Goal: Information Seeking & Learning: Learn about a topic

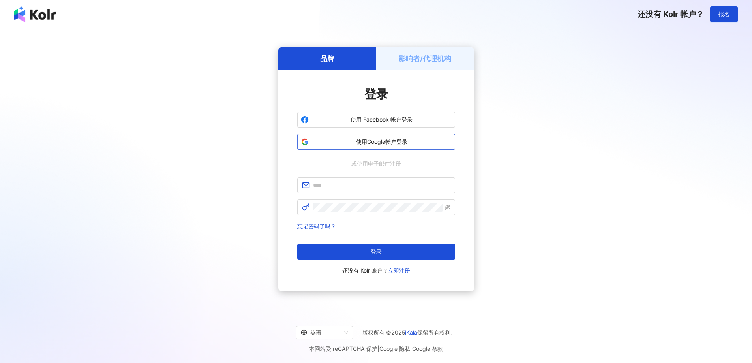
click at [410, 140] on span "使用Google帐户登录" at bounding box center [382, 142] width 140 height 8
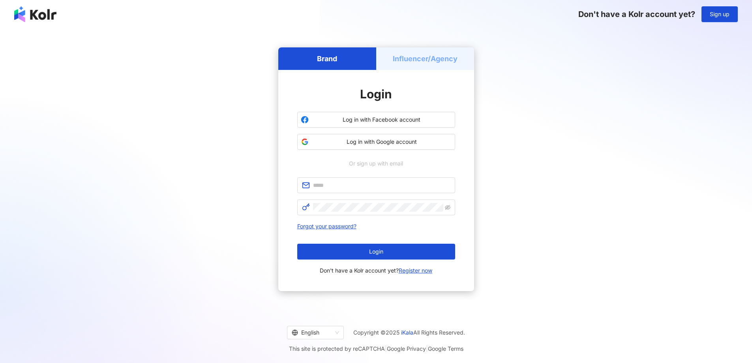
click at [540, 77] on div "Brand Influencer/Agency Login Log in with Facebook account Log in with Google a…" at bounding box center [375, 169] width 733 height 269
click at [428, 55] on h5 "Influencer/Agency" at bounding box center [425, 59] width 65 height 10
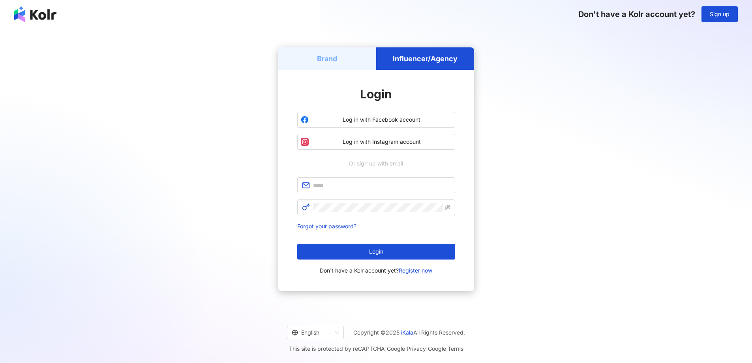
click at [330, 62] on h5 "Brand" at bounding box center [327, 59] width 20 height 10
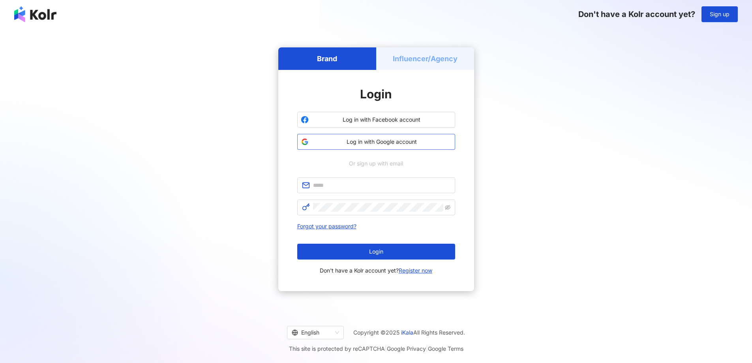
click at [400, 143] on span "Log in with Google account" at bounding box center [382, 142] width 140 height 8
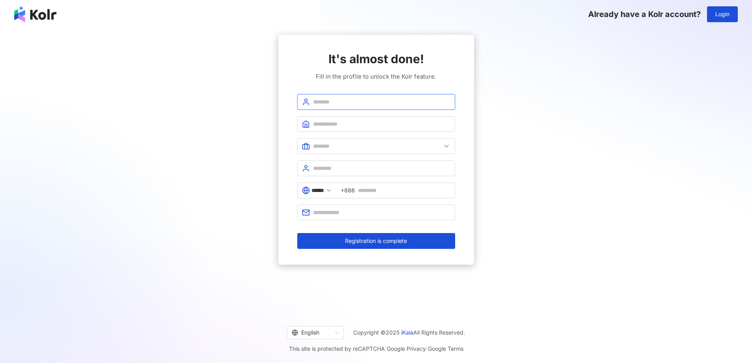
drag, startPoint x: 371, startPoint y: 99, endPoint x: 366, endPoint y: 100, distance: 5.1
click at [370, 100] on input "text" at bounding box center [381, 102] width 137 height 9
type input "**********"
type input "*********"
drag, startPoint x: 370, startPoint y: 121, endPoint x: 303, endPoint y: 116, distance: 67.3
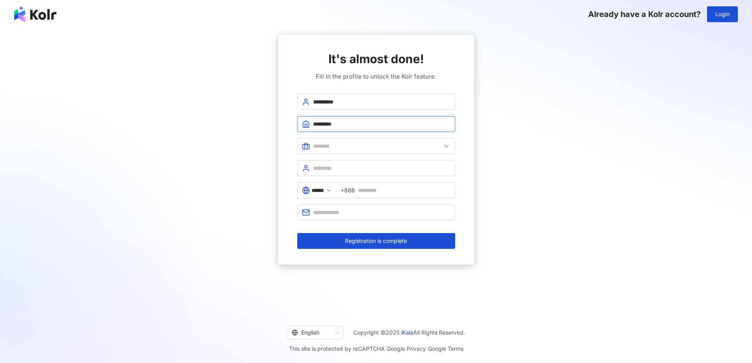
click at [303, 116] on form "**********" at bounding box center [376, 171] width 158 height 155
click at [340, 126] on input "text" at bounding box center [381, 124] width 137 height 9
type input "*"
type input "****"
click at [448, 148] on icon at bounding box center [447, 146] width 8 height 8
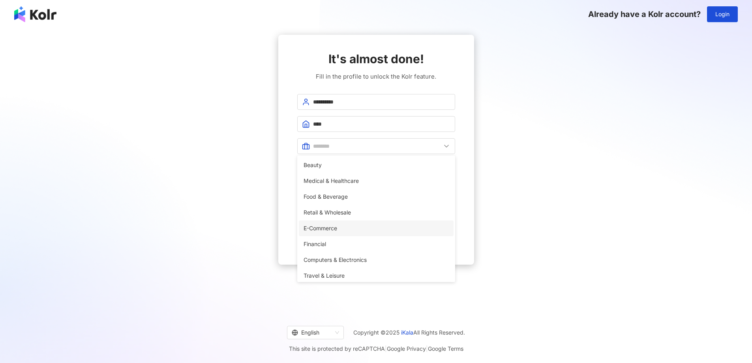
click at [348, 227] on span "E-Commerce" at bounding box center [376, 228] width 145 height 9
type input "**********"
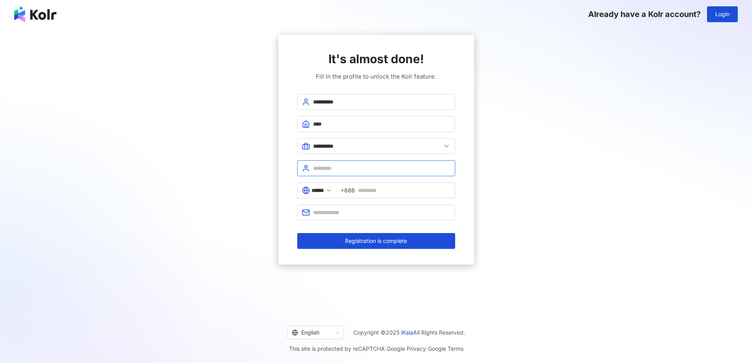
click at [345, 169] on input "text" at bounding box center [381, 168] width 137 height 9
type input "***"
click at [388, 191] on input "text" at bounding box center [404, 190] width 92 height 9
click at [330, 191] on polyline at bounding box center [328, 191] width 3 height 2
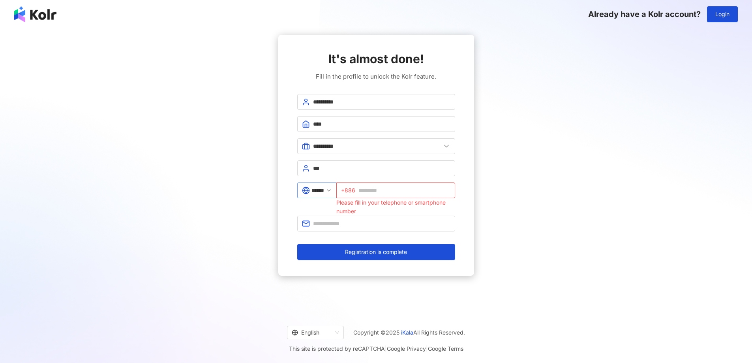
click at [330, 191] on polyline at bounding box center [328, 191] width 3 height 2
click at [324, 191] on input "******" at bounding box center [317, 190] width 13 height 9
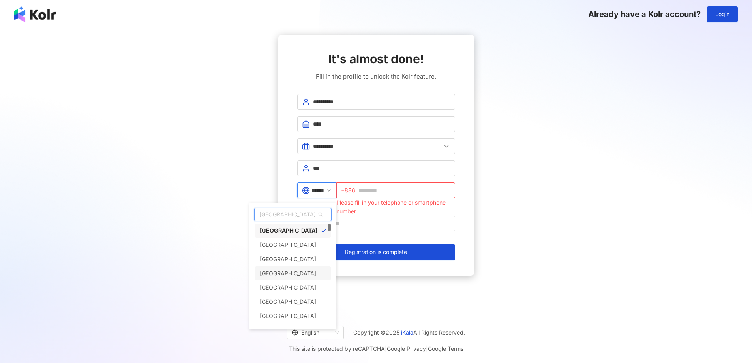
click at [301, 272] on div "[GEOGRAPHIC_DATA]" at bounding box center [293, 273] width 76 height 14
type input "*****"
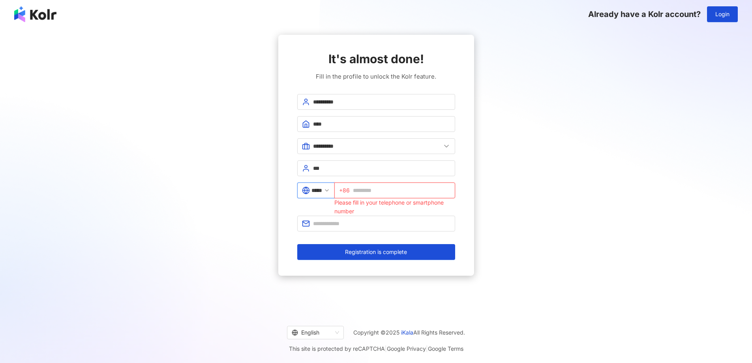
click at [379, 190] on input "text" at bounding box center [402, 190] width 98 height 9
type input "**********"
click at [334, 218] on span at bounding box center [376, 224] width 158 height 16
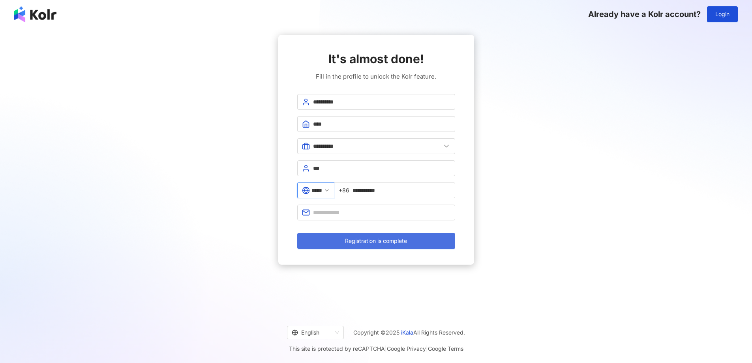
click at [378, 244] on button "Registration is complete" at bounding box center [376, 241] width 158 height 16
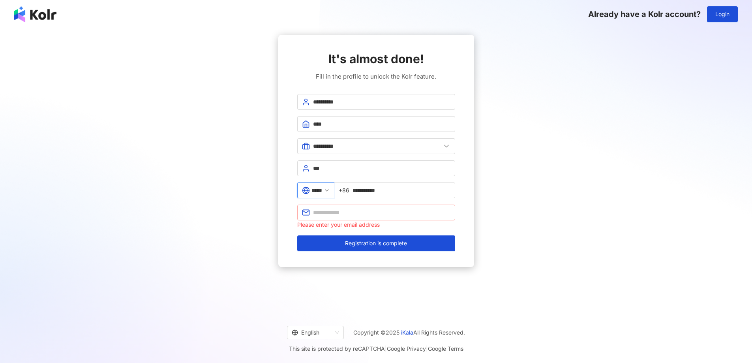
click at [353, 218] on span at bounding box center [376, 213] width 158 height 16
click at [348, 214] on input "text" at bounding box center [381, 212] width 137 height 9
type input "*"
type input "**********"
click at [297, 235] on button "Registration is complete" at bounding box center [376, 243] width 158 height 16
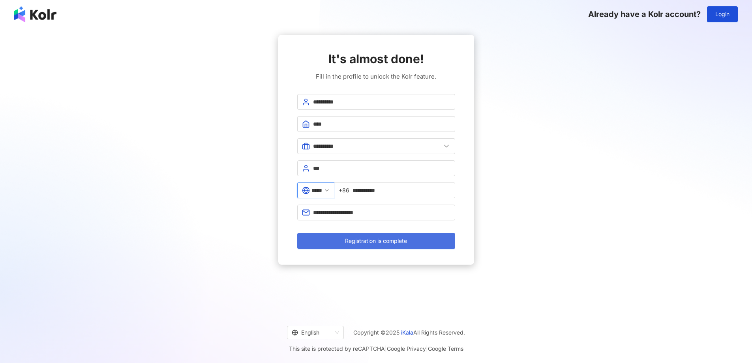
click at [329, 244] on button "Registration is complete" at bounding box center [376, 241] width 158 height 16
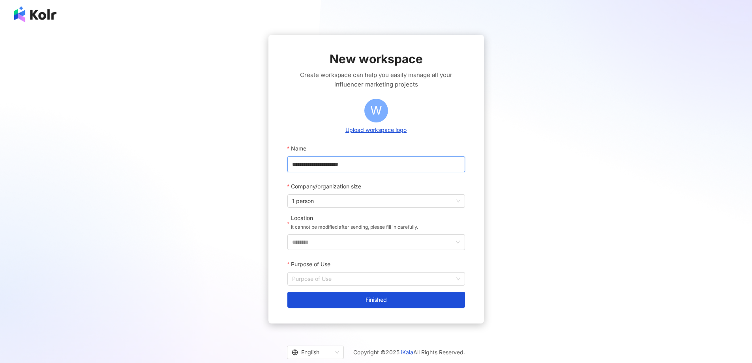
click at [359, 163] on input "**********" at bounding box center [376, 164] width 178 height 16
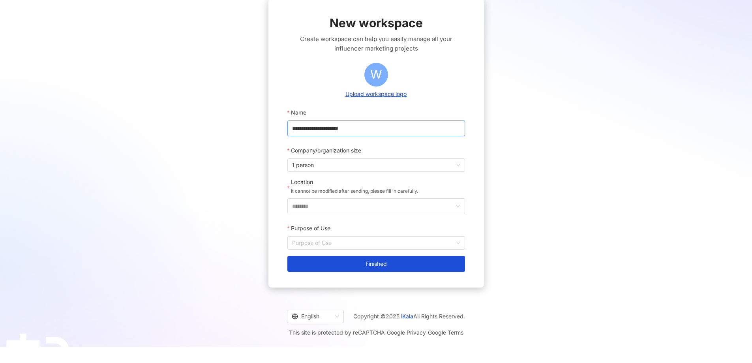
scroll to position [36, 0]
click at [339, 204] on input "********" at bounding box center [373, 205] width 162 height 15
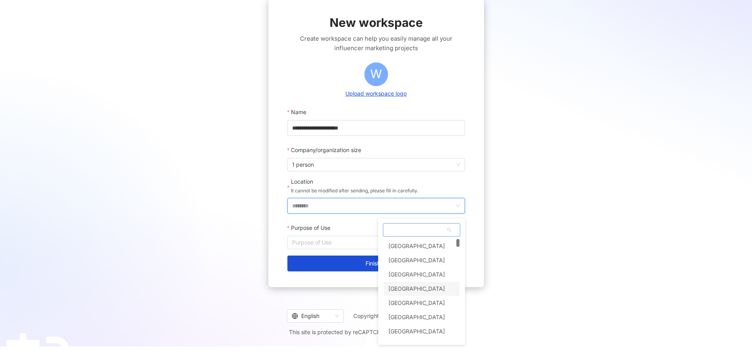
click at [411, 289] on div "[GEOGRAPHIC_DATA]" at bounding box center [422, 288] width 76 height 14
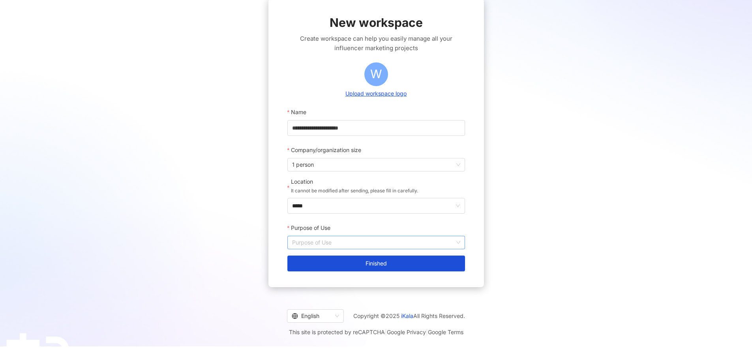
click at [336, 239] on input "Purpose of Use" at bounding box center [376, 242] width 168 height 13
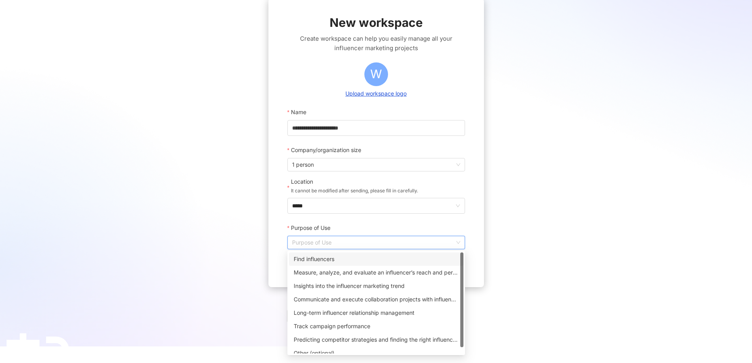
click at [346, 260] on div "Find influencers" at bounding box center [376, 259] width 165 height 9
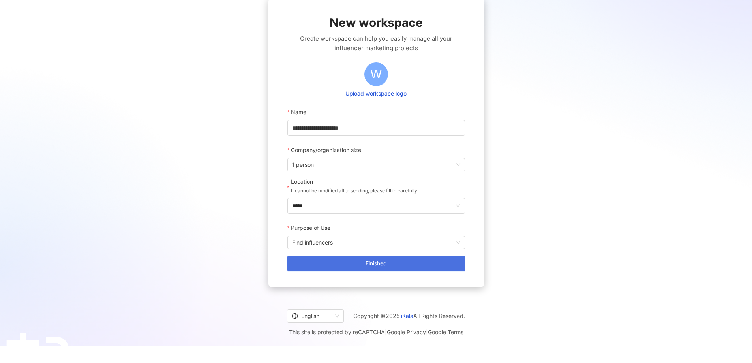
click at [354, 261] on button "Finished" at bounding box center [376, 263] width 178 height 16
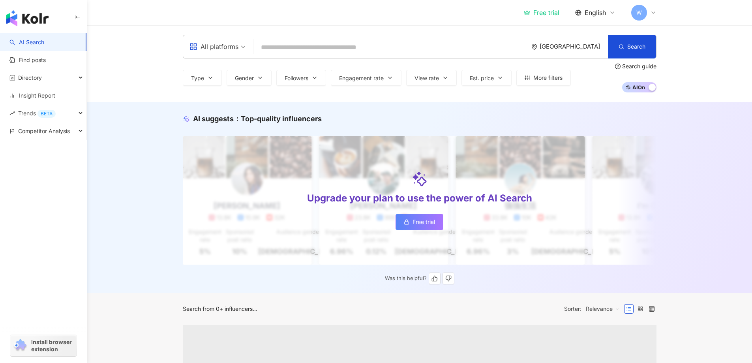
click at [424, 223] on span "Free trial" at bounding box center [424, 222] width 23 height 6
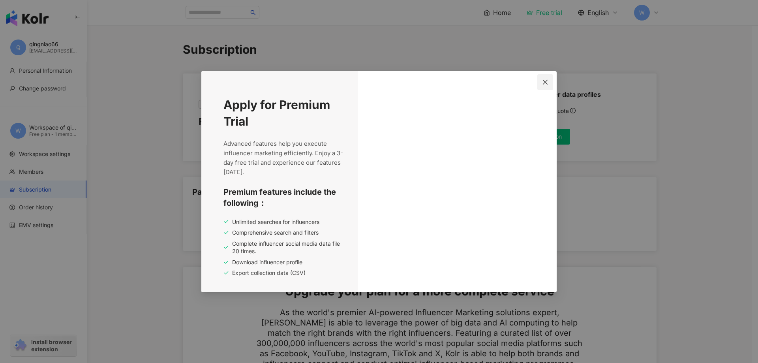
click at [546, 83] on icon "close" at bounding box center [545, 82] width 6 height 6
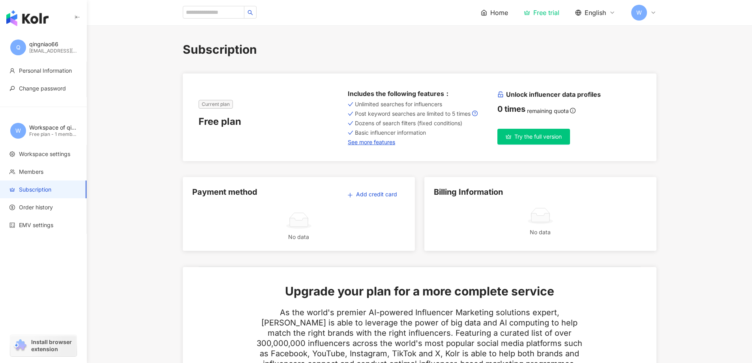
click at [531, 135] on span "Try the full version" at bounding box center [537, 136] width 47 height 6
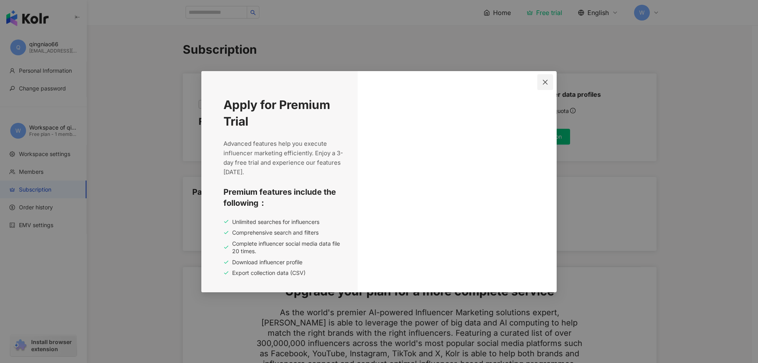
click at [546, 82] on icon "close" at bounding box center [545, 82] width 5 height 5
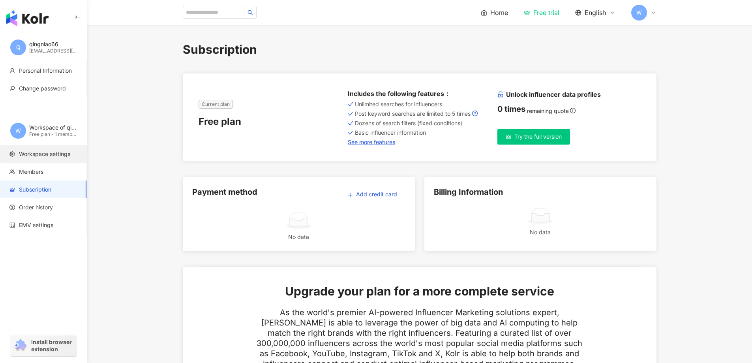
click at [41, 155] on span "Workspace settings" at bounding box center [44, 154] width 51 height 8
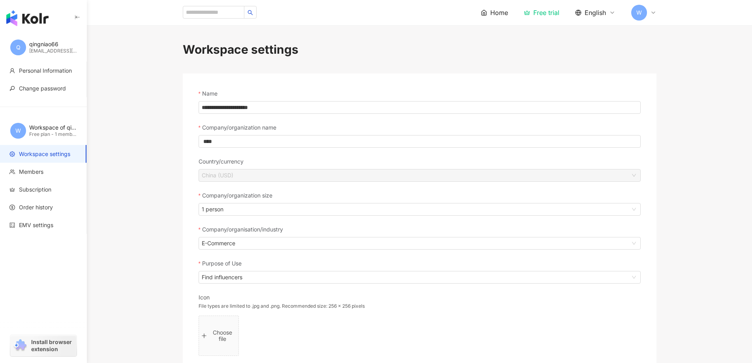
click at [56, 71] on span "Personal Information" at bounding box center [45, 71] width 53 height 8
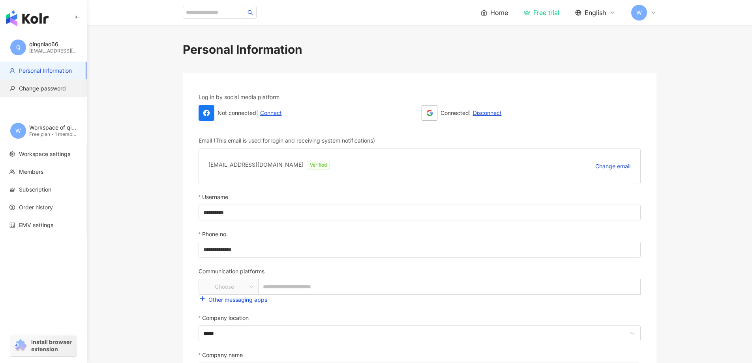
click at [46, 93] on li "Change password" at bounding box center [43, 88] width 86 height 18
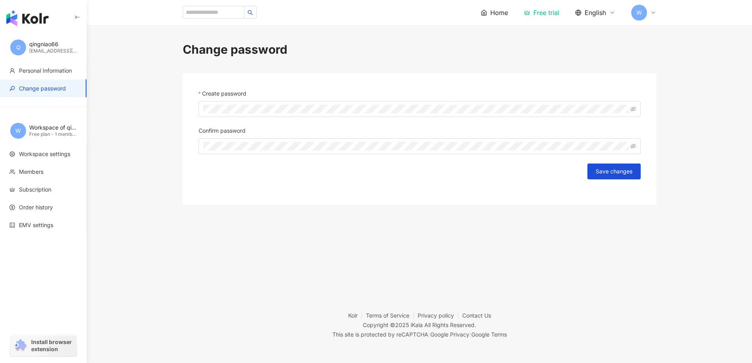
click at [492, 13] on span "Home" at bounding box center [499, 12] width 18 height 9
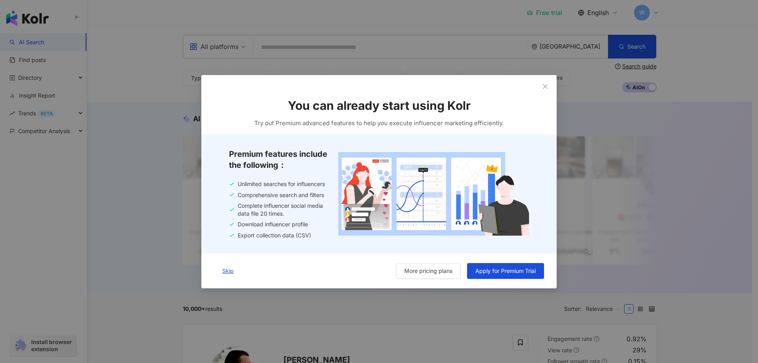
click at [645, 89] on body "AI Search Find posts Directory Insight Report Trends BETA Competitor Analysis I…" at bounding box center [376, 181] width 752 height 363
click at [544, 90] on button "Close" at bounding box center [545, 86] width 16 height 16
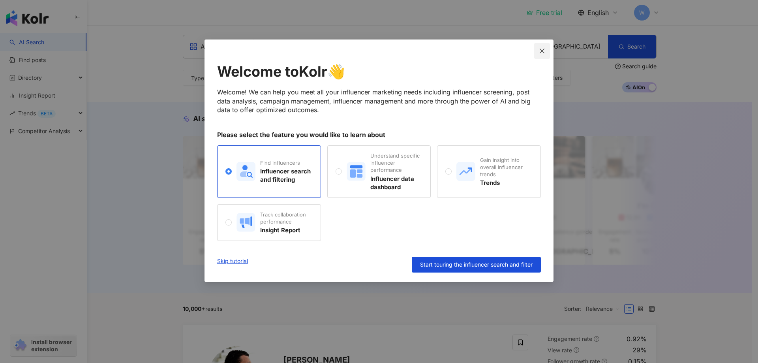
click at [546, 52] on span "Close" at bounding box center [542, 51] width 16 height 6
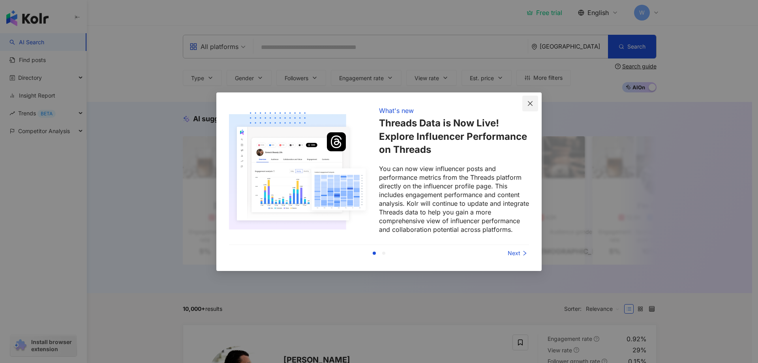
click at [530, 105] on icon "close" at bounding box center [530, 103] width 6 height 6
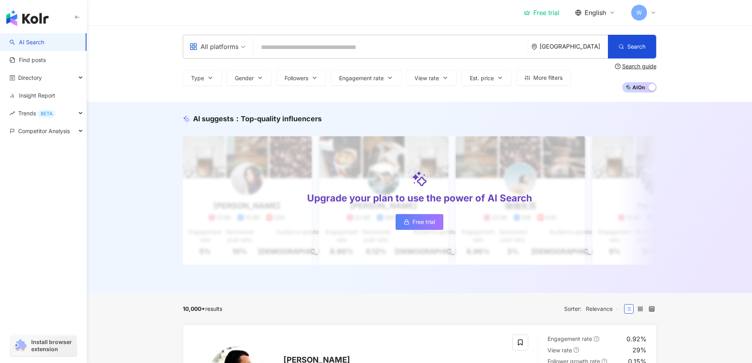
click at [591, 45] on div "[GEOGRAPHIC_DATA]" at bounding box center [574, 46] width 68 height 7
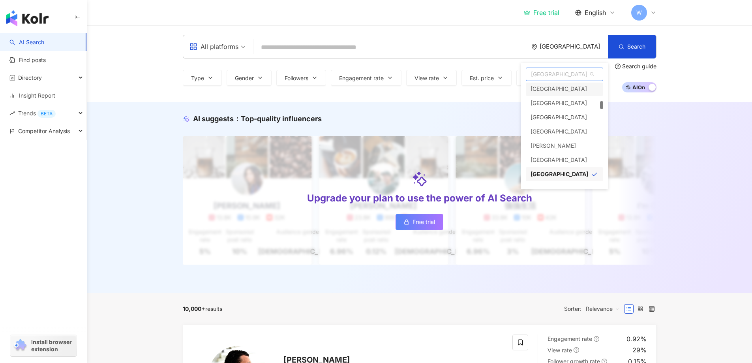
click at [557, 77] on span "[GEOGRAPHIC_DATA]" at bounding box center [564, 74] width 77 height 13
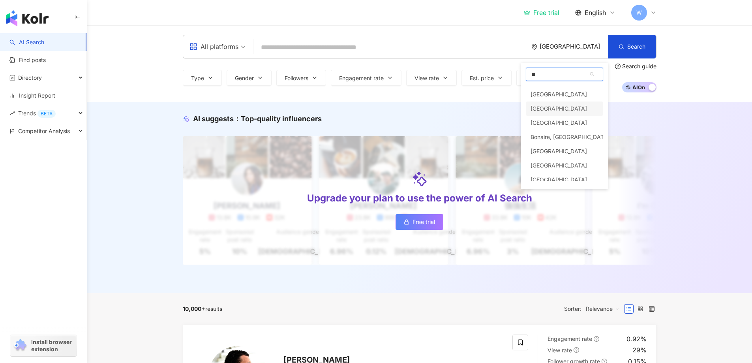
type input "*"
type input "***"
click at [561, 92] on div "American Samoa" at bounding box center [546, 94] width 31 height 14
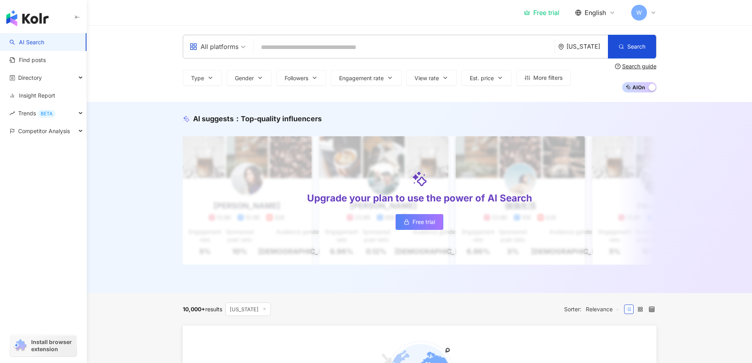
click at [458, 45] on input "search" at bounding box center [404, 47] width 295 height 15
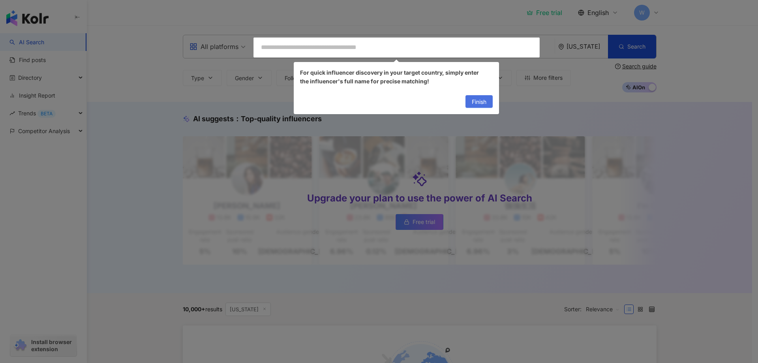
click at [482, 103] on span "Finish" at bounding box center [479, 102] width 15 height 13
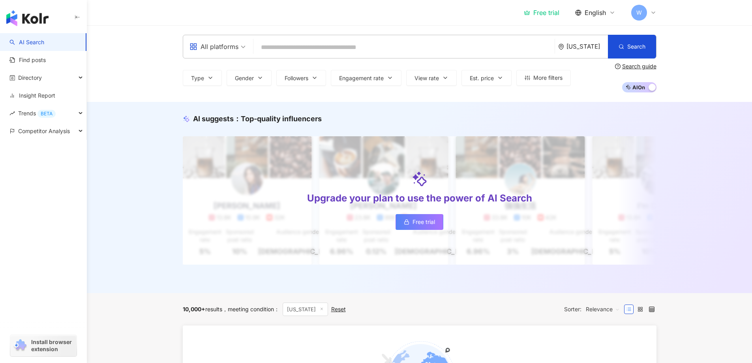
click at [335, 48] on input "search" at bounding box center [404, 47] width 295 height 15
click at [46, 60] on link "Find posts" at bounding box center [27, 60] width 36 height 8
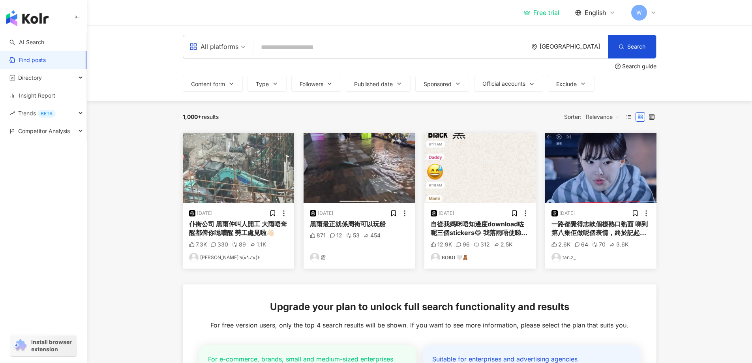
click at [590, 41] on div "[GEOGRAPHIC_DATA]" at bounding box center [569, 46] width 77 height 23
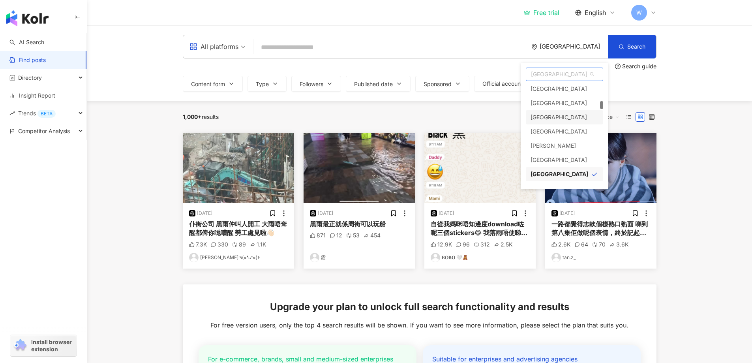
scroll to position [620, 0]
click at [556, 71] on span "[GEOGRAPHIC_DATA]" at bounding box center [564, 74] width 77 height 13
type input "****"
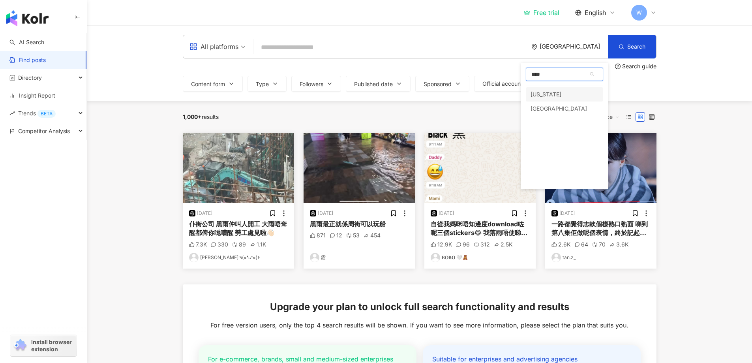
click at [579, 91] on div "American Samoa" at bounding box center [564, 94] width 77 height 14
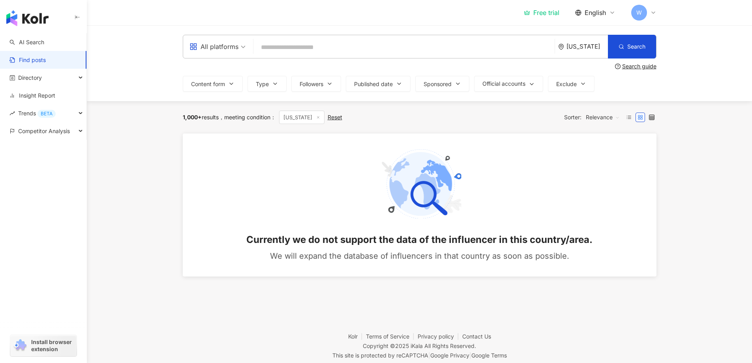
click at [584, 43] on div "American Samoa" at bounding box center [587, 46] width 41 height 7
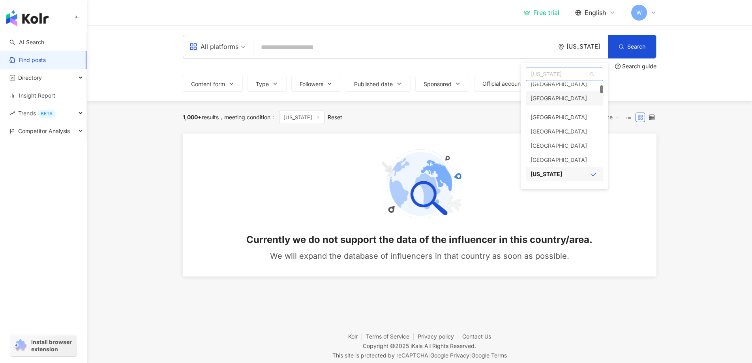
click at [554, 94] on div "United States" at bounding box center [559, 98] width 56 height 14
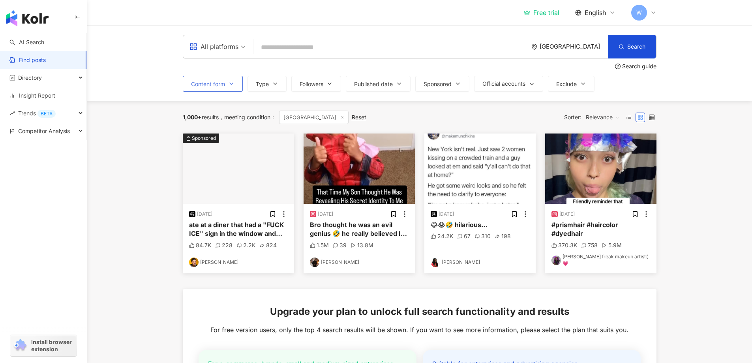
click at [231, 85] on icon "button" at bounding box center [231, 84] width 6 height 6
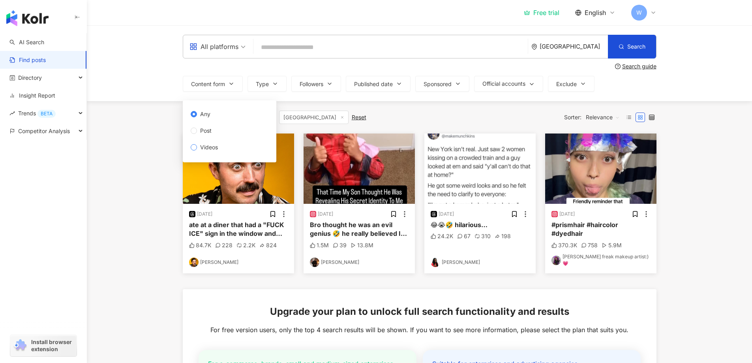
click at [212, 147] on span "Videos" at bounding box center [209, 147] width 24 height 9
click at [206, 150] on span "Videos" at bounding box center [209, 147] width 24 height 9
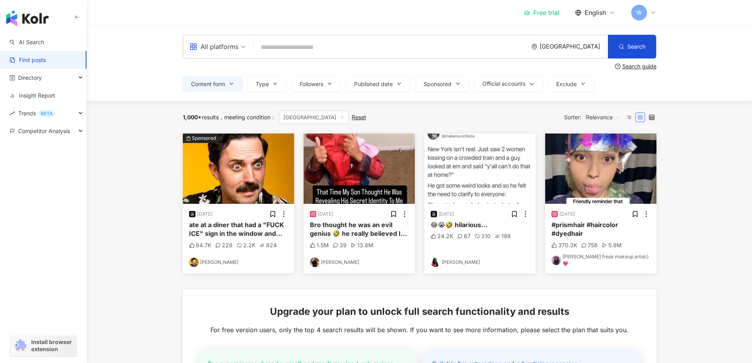
click at [143, 91] on div "All platforms United States Search Search guide Content form Type Followers Pub…" at bounding box center [419, 63] width 665 height 76
click at [265, 83] on span "Type" at bounding box center [262, 84] width 13 height 6
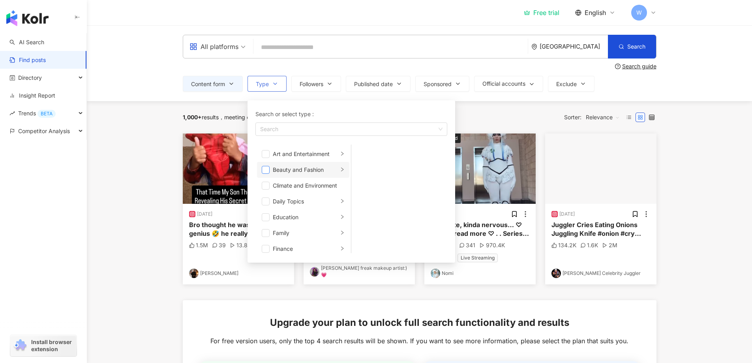
click at [265, 169] on span "button" at bounding box center [266, 170] width 8 height 8
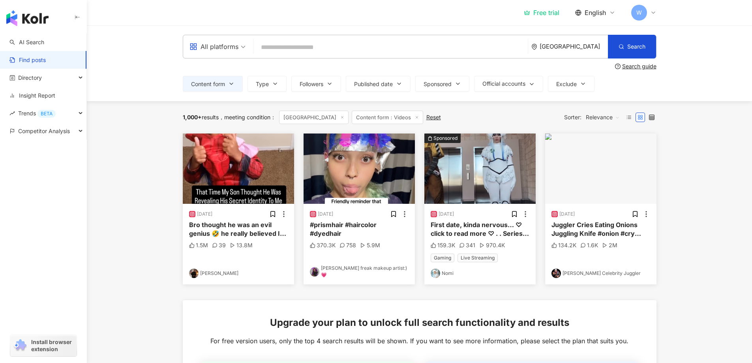
click at [474, 111] on div "1,000+ results meeting condition ： United States Content form：Videos Reset Sort…" at bounding box center [420, 117] width 474 height 13
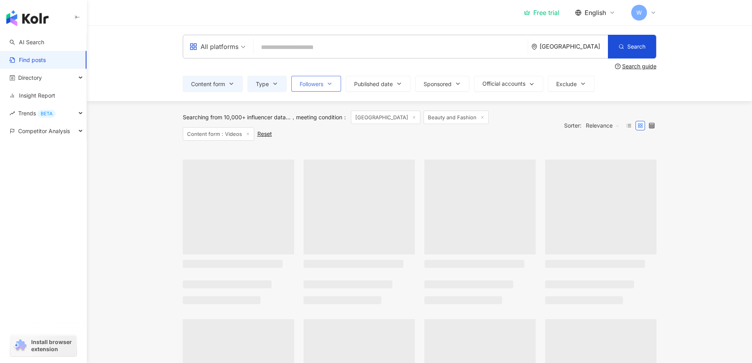
click at [326, 84] on button "Followers" at bounding box center [316, 84] width 50 height 16
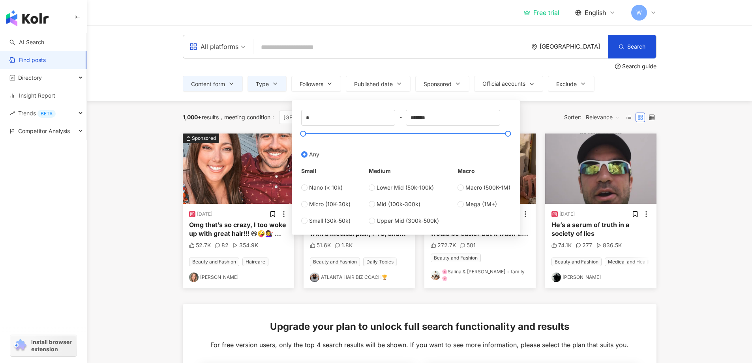
click at [443, 137] on div "* - ******* Any Small Nano (< 10k) Micro (10K-30k) Small (30k-50k) Medium Lower…" at bounding box center [405, 167] width 209 height 115
click at [388, 135] on div at bounding box center [405, 133] width 205 height 5
type input "*"
drag, startPoint x: 307, startPoint y: 135, endPoint x: 297, endPoint y: 135, distance: 9.9
click at [297, 135] on div "* - ******* Any Small Nano (< 10k) Micro (10K-30k) Small (30k-50k) Medium Lower…" at bounding box center [405, 167] width 219 height 125
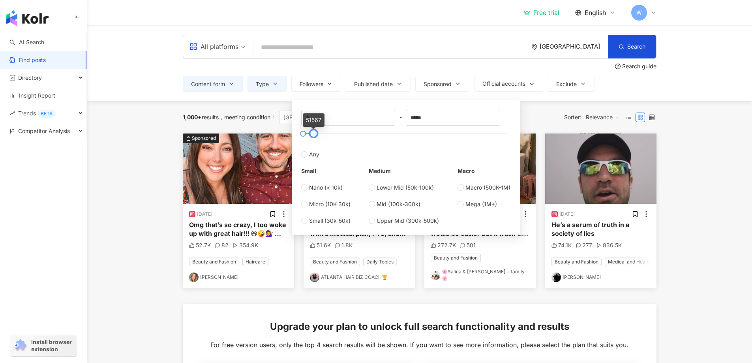
drag, startPoint x: 508, startPoint y: 134, endPoint x: 314, endPoint y: 137, distance: 194.3
click at [314, 136] on div at bounding box center [313, 133] width 4 height 4
type input "****"
type input "*****"
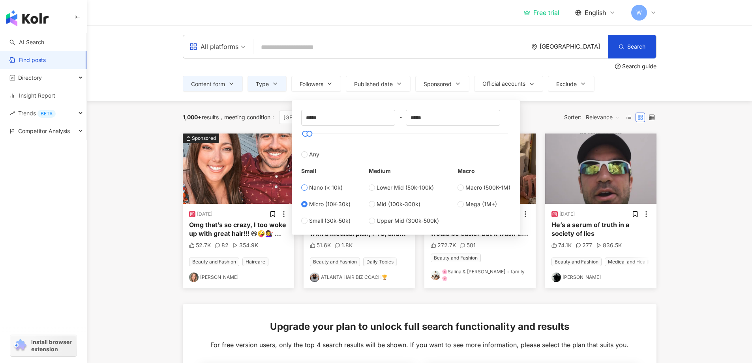
click at [304, 191] on label "Nano (< 10k)" at bounding box center [325, 187] width 49 height 9
type input "*"
type input "****"
click at [555, 109] on div "1,000+ results meeting condition ： United States Beauty and Fashion Content for…" at bounding box center [420, 117] width 474 height 32
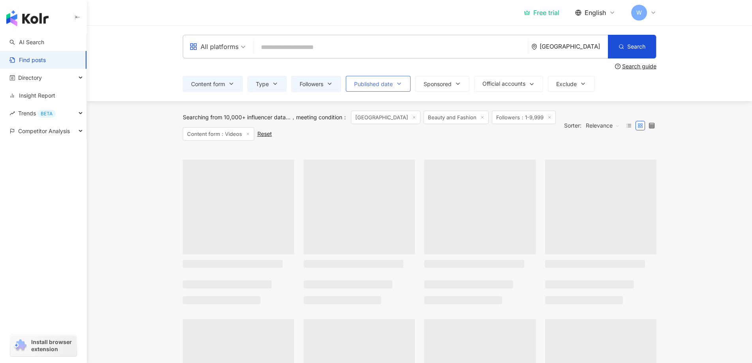
click at [390, 84] on span "Published date" at bounding box center [373, 84] width 39 height 6
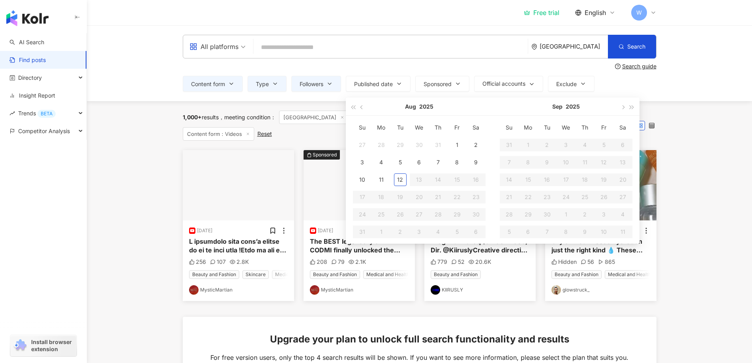
click at [406, 66] on div "Search guide" at bounding box center [420, 66] width 474 height 6
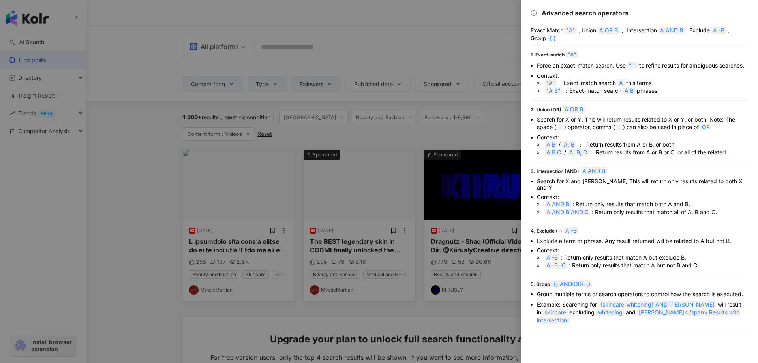
click at [425, 77] on div at bounding box center [379, 181] width 758 height 363
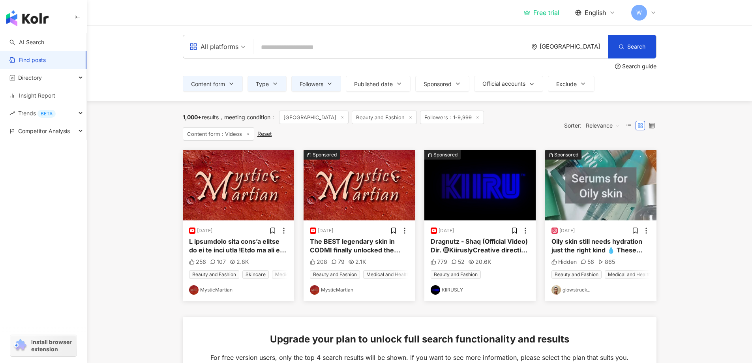
click at [452, 83] on span "Sponsored" at bounding box center [438, 84] width 28 height 6
click at [478, 145] on span "Non-sponsored posts" at bounding box center [462, 147] width 62 height 9
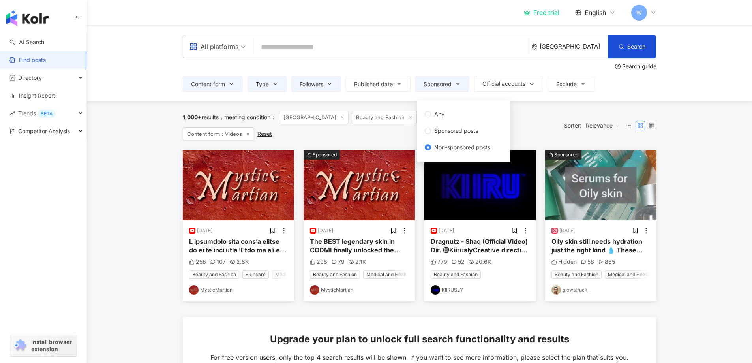
click at [544, 98] on div "All platforms United States Search Search guide Content form Type Followers Pub…" at bounding box center [419, 63] width 665 height 76
click at [525, 87] on span "Official accounts" at bounding box center [503, 84] width 43 height 6
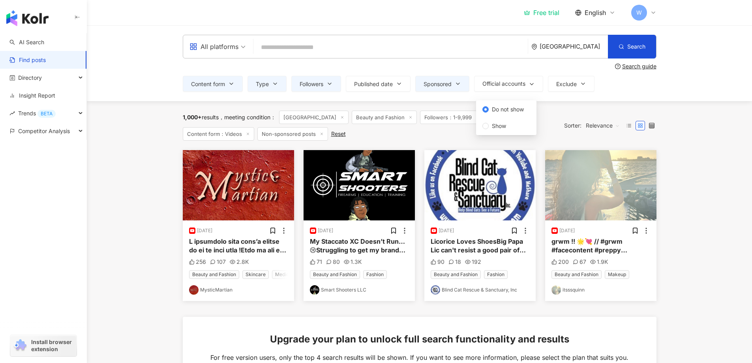
click at [574, 100] on div "All platforms United States Search Search guide Content form Type Followers Pub…" at bounding box center [419, 63] width 665 height 76
click at [577, 83] on span "Exclude" at bounding box center [566, 84] width 21 height 6
click at [676, 92] on div "All platforms United States Search Search guide Content form Type Followers Pub…" at bounding box center [419, 63] width 665 height 76
click at [229, 88] on button "Content form" at bounding box center [213, 84] width 60 height 16
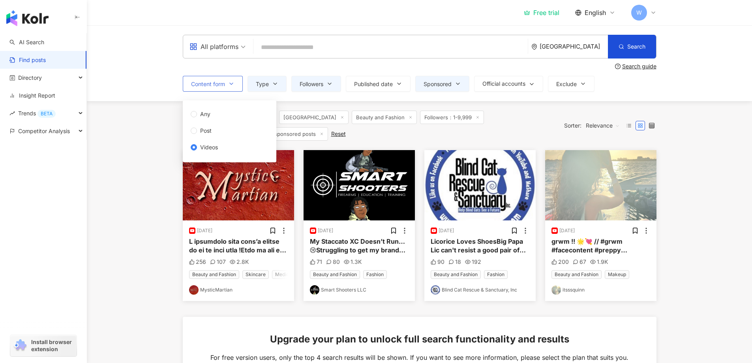
click at [224, 82] on span "Content form" at bounding box center [208, 84] width 34 height 6
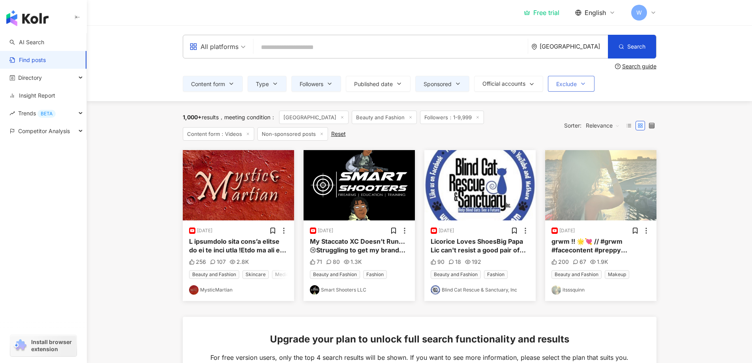
click at [581, 87] on button "Exclude" at bounding box center [571, 84] width 47 height 16
click at [229, 46] on div "All platforms" at bounding box center [214, 46] width 49 height 13
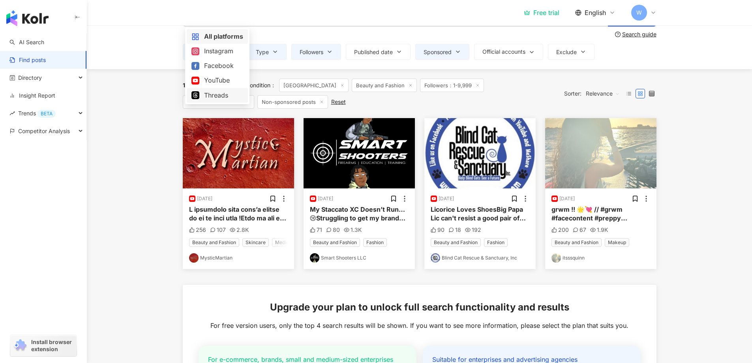
scroll to position [39, 0]
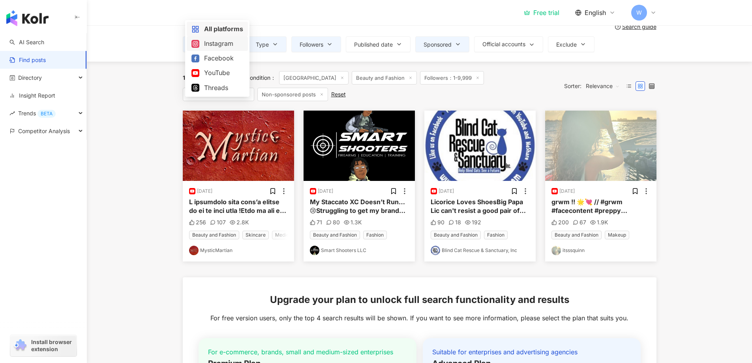
click at [219, 49] on div "Instagram" at bounding box center [217, 44] width 52 height 10
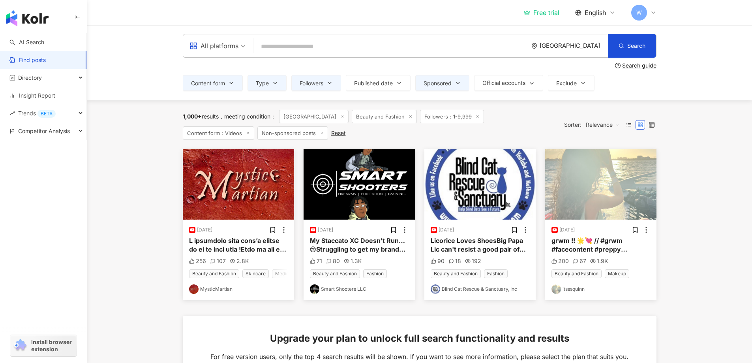
scroll to position [0, 0]
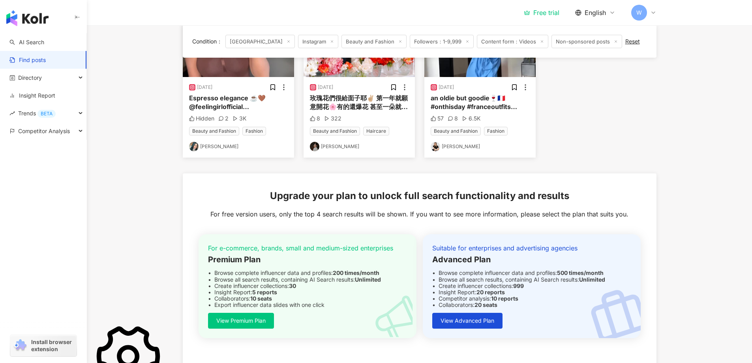
scroll to position [122, 0]
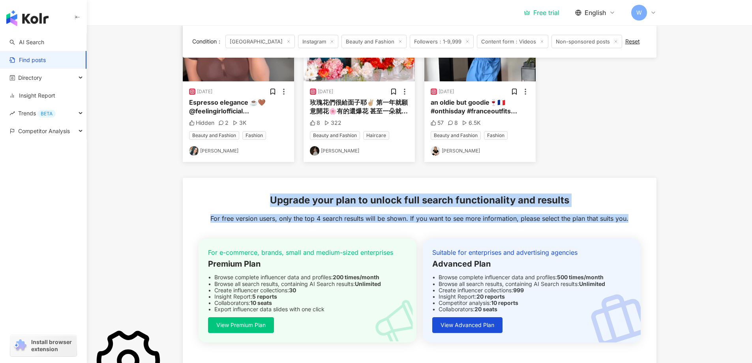
drag, startPoint x: 272, startPoint y: 202, endPoint x: 635, endPoint y: 212, distance: 363.4
click at [635, 212] on div "Upgrade your plan to unlock full search functionality and results For free vers…" at bounding box center [420, 276] width 474 height 196
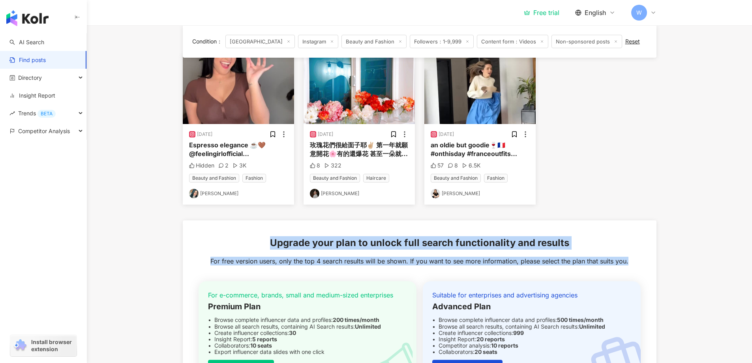
scroll to position [83, 0]
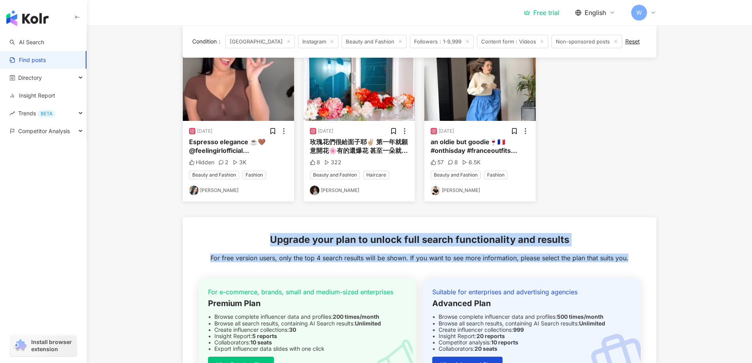
copy div "Upgrade your plan to unlock full search functionality and results For free vers…"
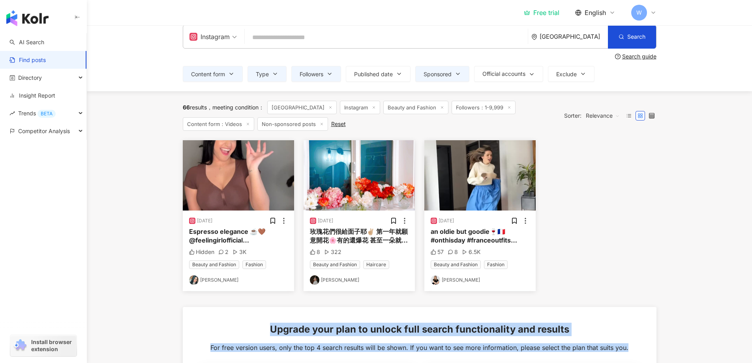
scroll to position [0, 0]
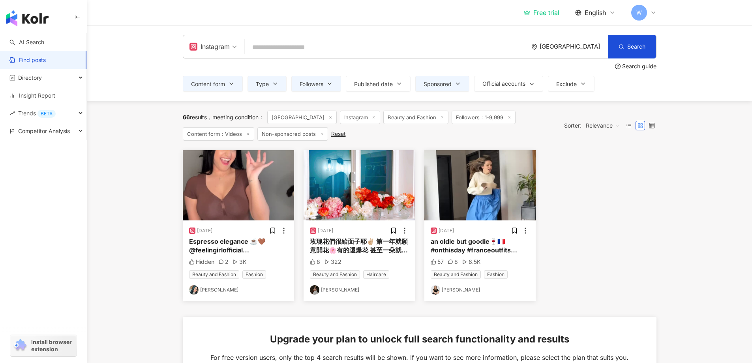
click at [580, 221] on div "6/27/25 Espresso elegance ☕️🤎 @feelingirlofficial @zoey.feelingirl discount cod…" at bounding box center [419, 225] width 483 height 151
click at [632, 126] on label at bounding box center [628, 125] width 9 height 9
